Goal: Information Seeking & Learning: Learn about a topic

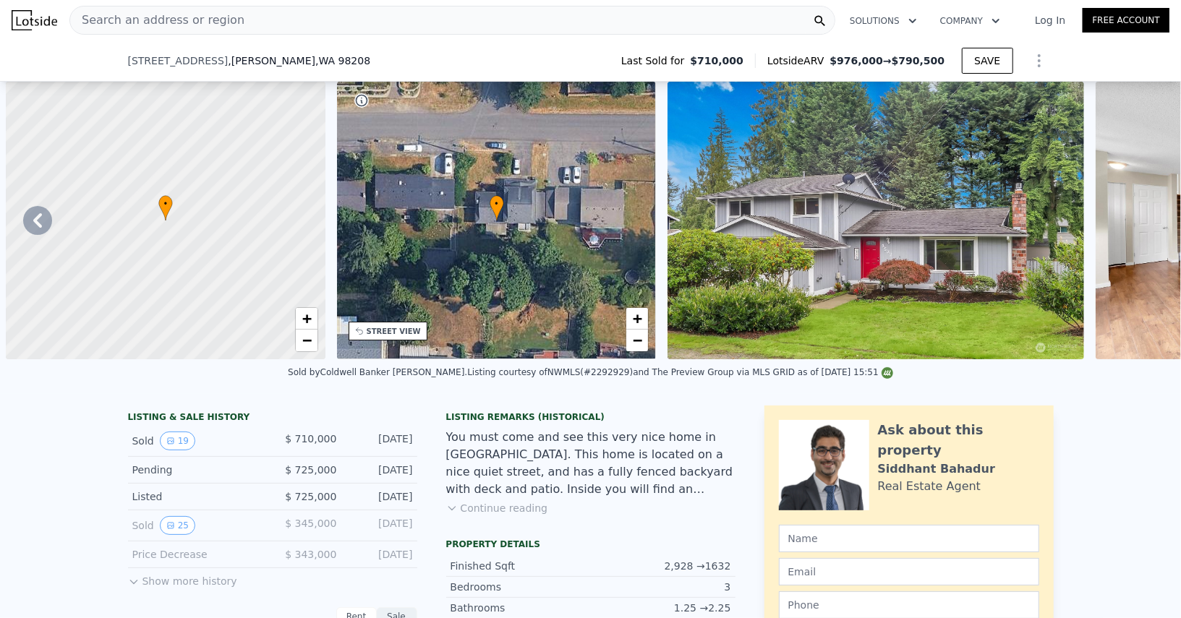
scroll to position [0, 7616]
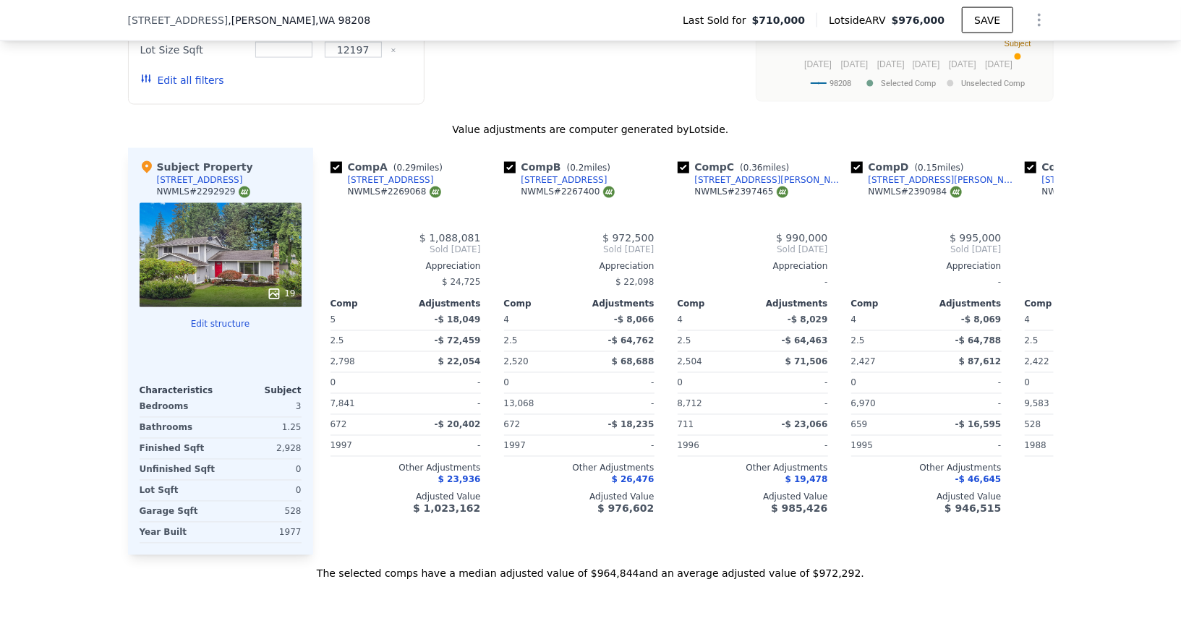
type input "6"
type input "2.25"
type input "3.25"
type input "2112"
type input "3472"
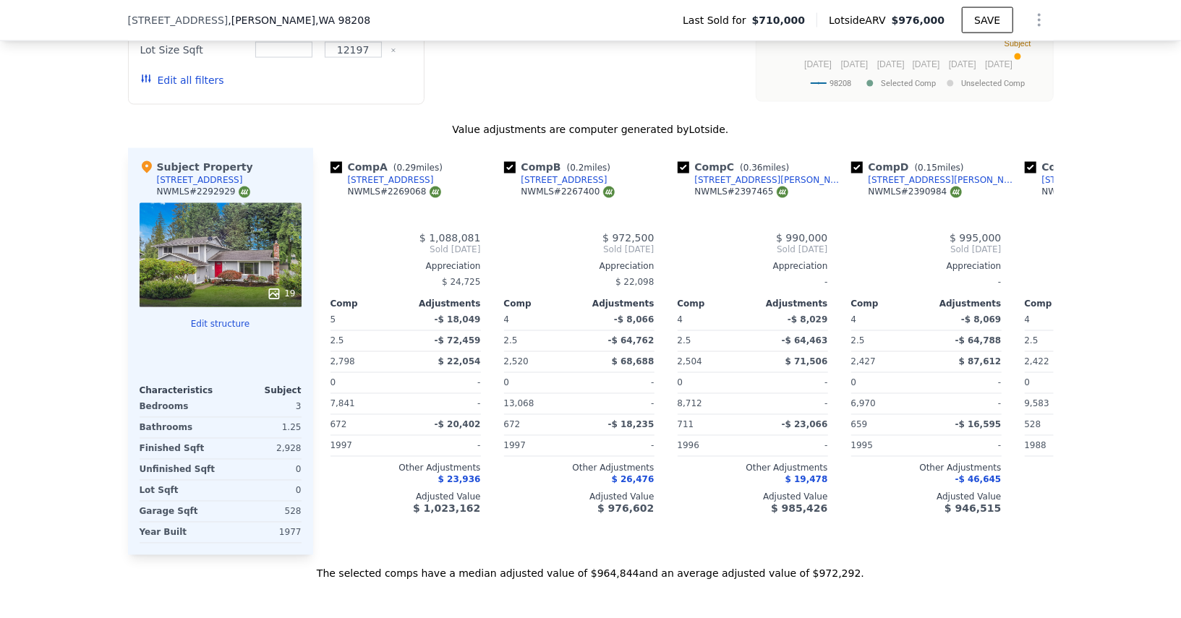
type input "6098"
type input "13068"
type input "$ 976,000"
type input "6"
type input "$ 0"
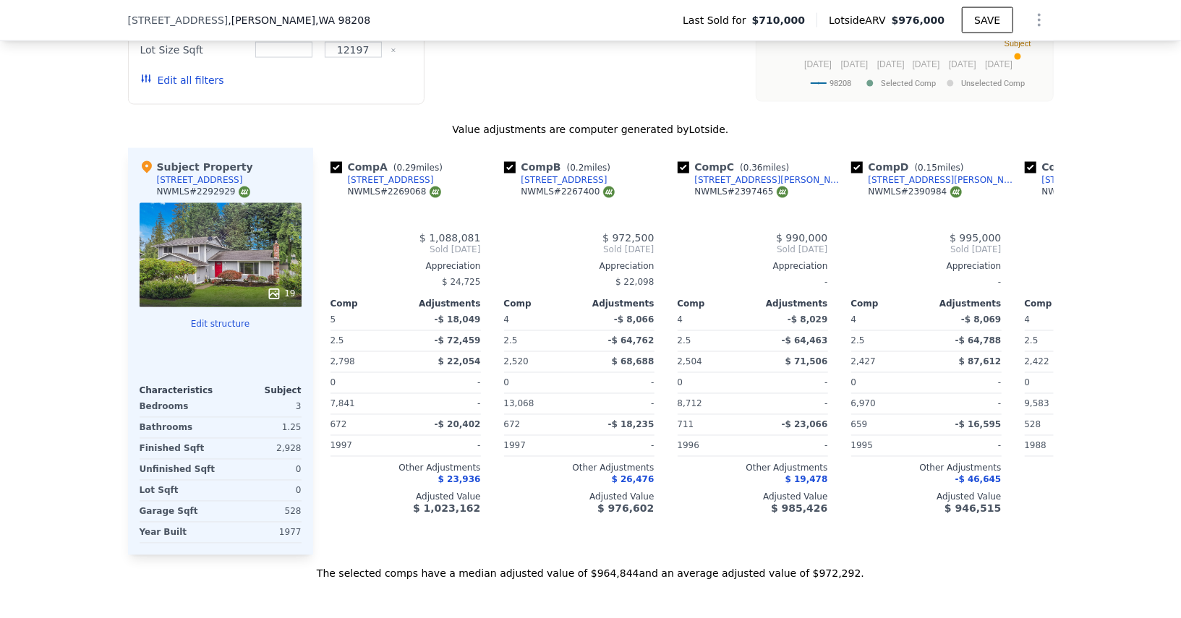
type input "$ 141,981"
